Goal: Task Accomplishment & Management: Manage account settings

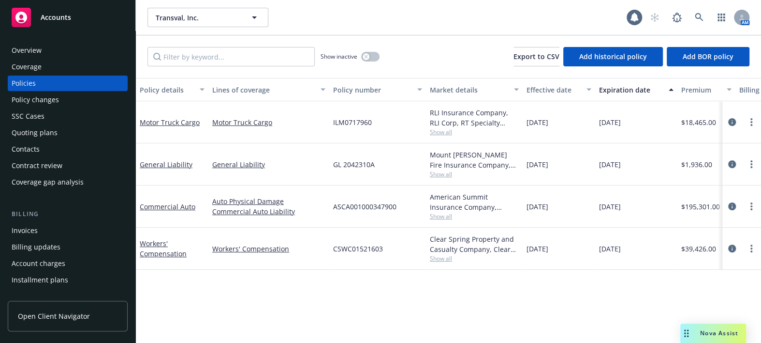
scroll to position [304, 0]
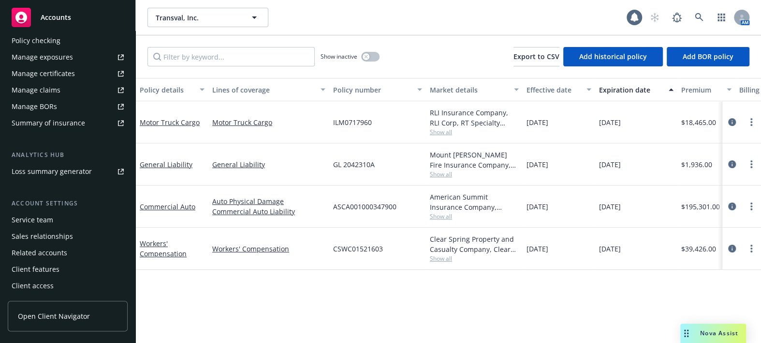
click at [59, 78] on div "Manage certificates" at bounding box center [43, 73] width 63 height 15
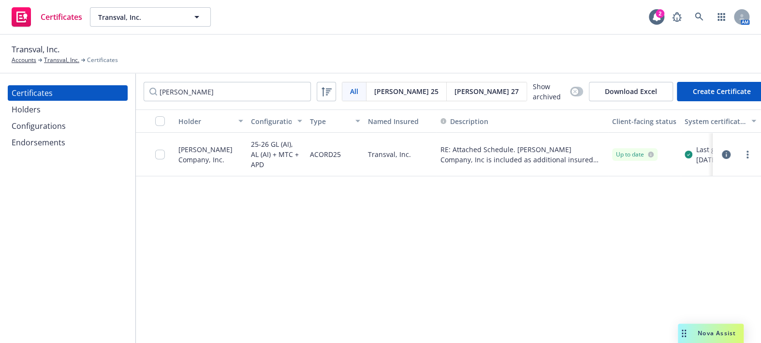
type input "[PERSON_NAME]"
click at [741, 153] on div at bounding box center [737, 155] width 33 height 12
click at [749, 154] on link "more" at bounding box center [748, 155] width 12 height 12
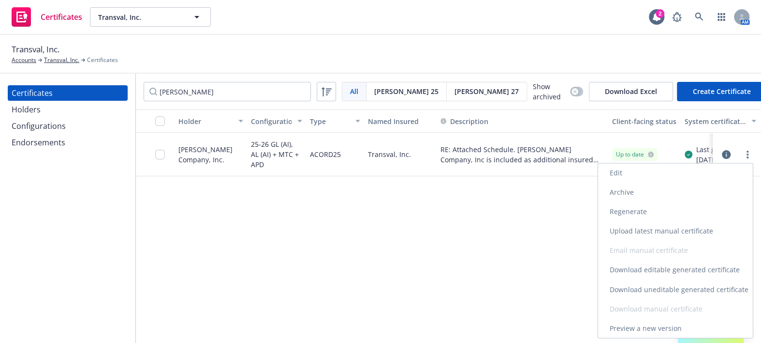
click at [662, 285] on link "Download uneditable generated certificate" at bounding box center [675, 288] width 155 height 19
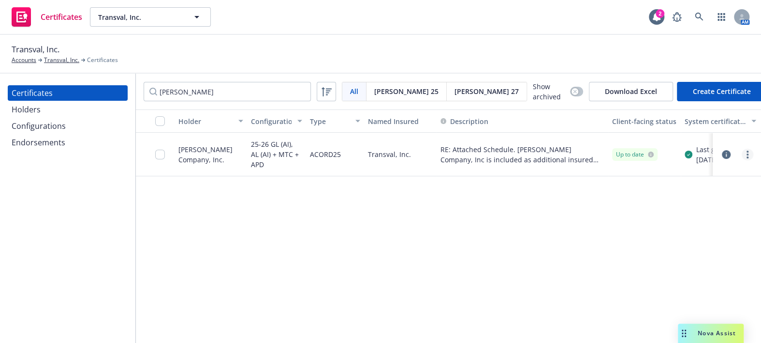
click at [750, 153] on link "more" at bounding box center [748, 155] width 12 height 12
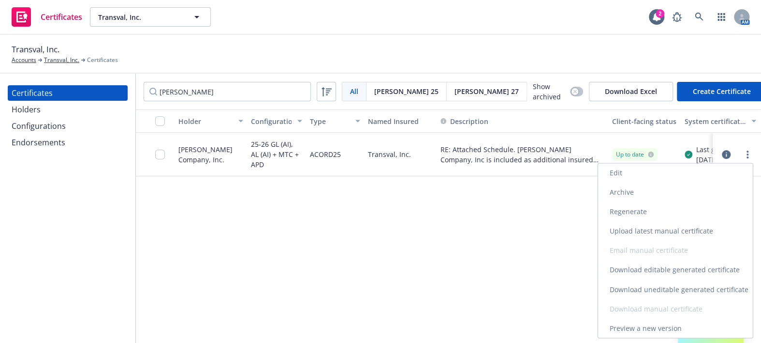
click at [651, 209] on link "Regenerate" at bounding box center [675, 211] width 155 height 19
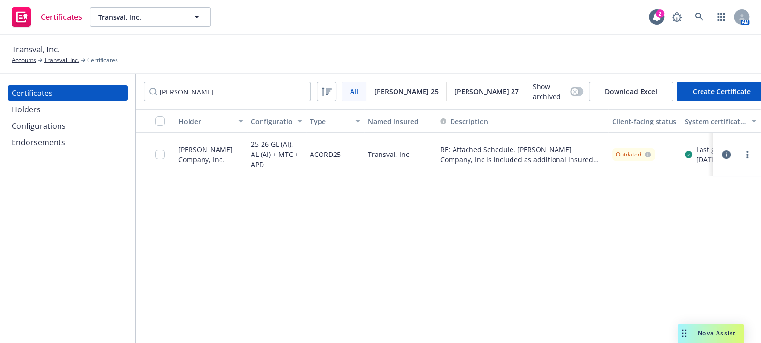
click at [719, 155] on div at bounding box center [737, 154] width 41 height 19
click at [727, 150] on icon "button" at bounding box center [726, 154] width 9 height 9
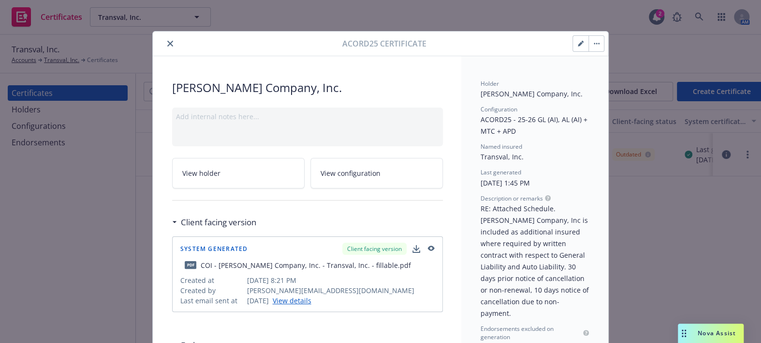
click at [164, 39] on button "close" at bounding box center [170, 44] width 12 height 12
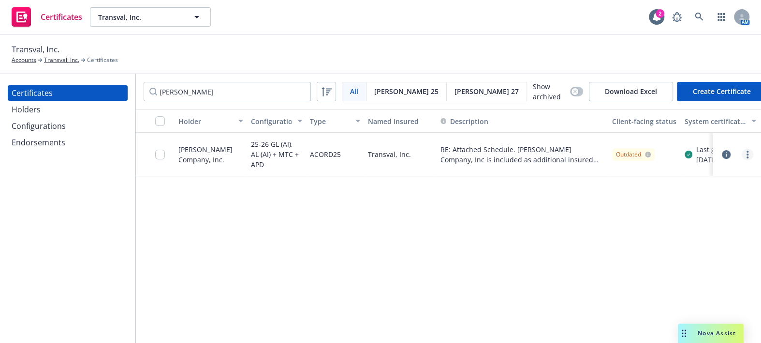
click at [745, 158] on link "more" at bounding box center [748, 155] width 12 height 12
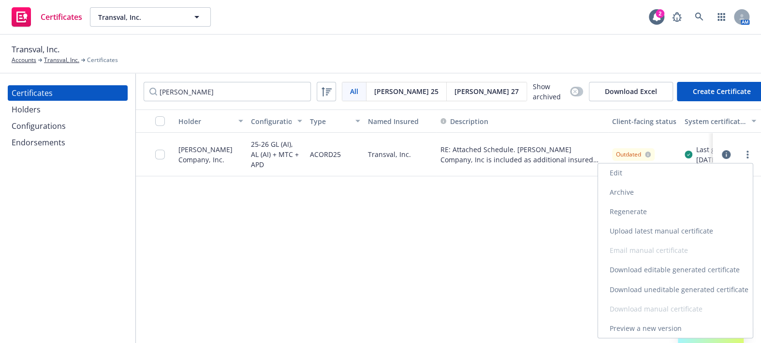
click at [639, 289] on link "Download uneditable generated certificate" at bounding box center [675, 288] width 155 height 19
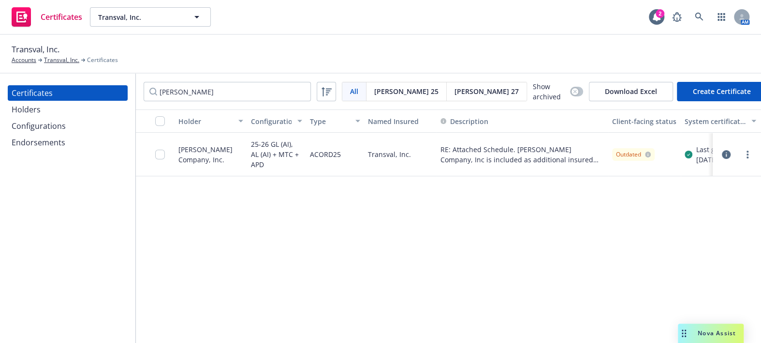
click at [162, 150] on input "checkbox" at bounding box center [160, 154] width 10 height 10
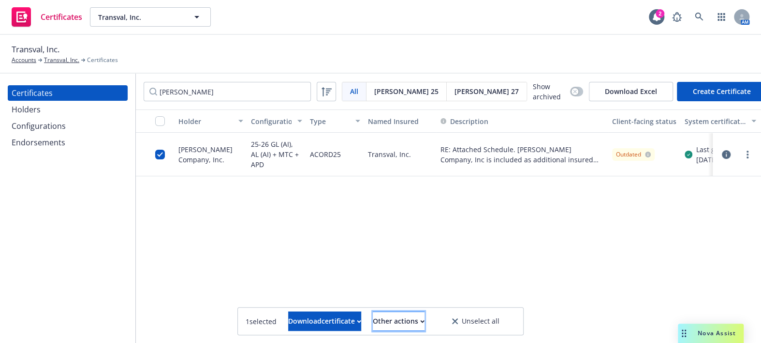
click at [399, 317] on div "Other actions" at bounding box center [399, 321] width 52 height 18
click at [397, 305] on link "Publish certificate" at bounding box center [381, 296] width 89 height 19
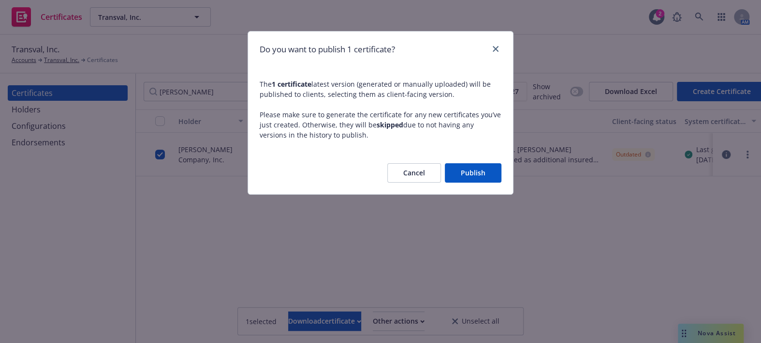
click at [456, 174] on button "Publish" at bounding box center [473, 172] width 57 height 19
